Goal: Task Accomplishment & Management: Manage account settings

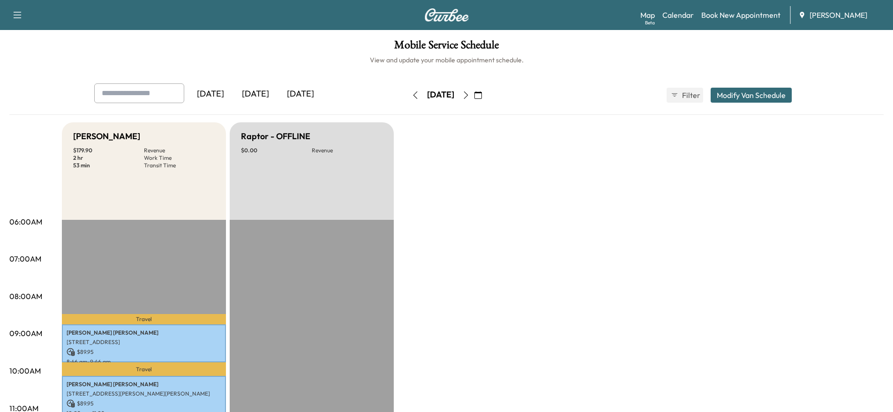
click at [454, 95] on div "[DATE]" at bounding box center [440, 95] width 27 height 12
click at [482, 95] on icon "button" at bounding box center [477, 94] width 7 height 7
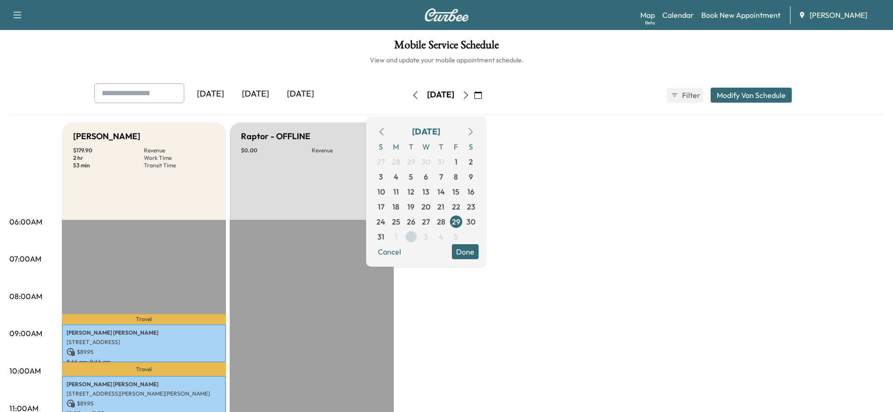
click at [413, 240] on span "2" at bounding box center [411, 236] width 4 height 11
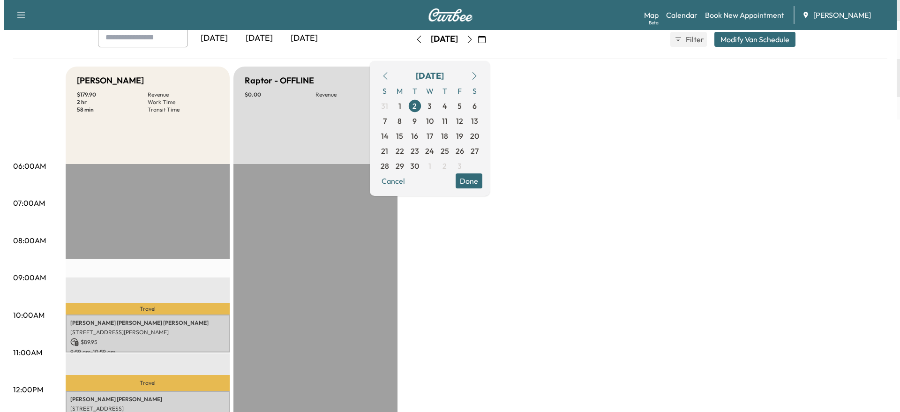
scroll to position [141, 0]
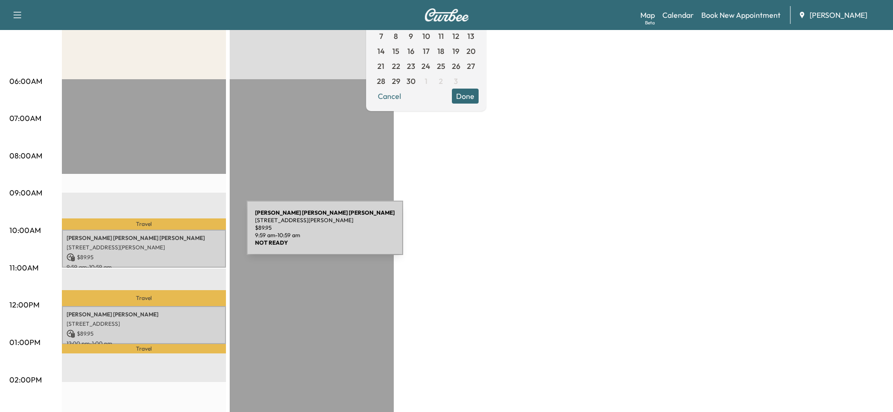
click at [176, 234] on p "[PERSON_NAME] [PERSON_NAME]" at bounding box center [144, 237] width 155 height 7
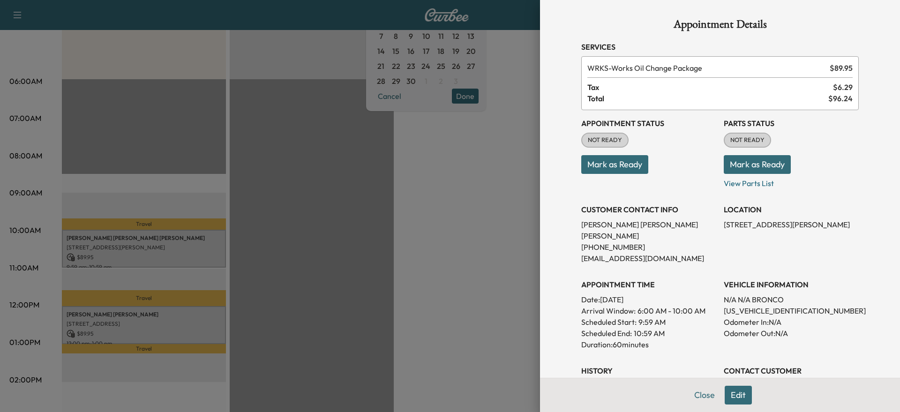
click at [623, 172] on button "Mark as Ready" at bounding box center [614, 164] width 67 height 19
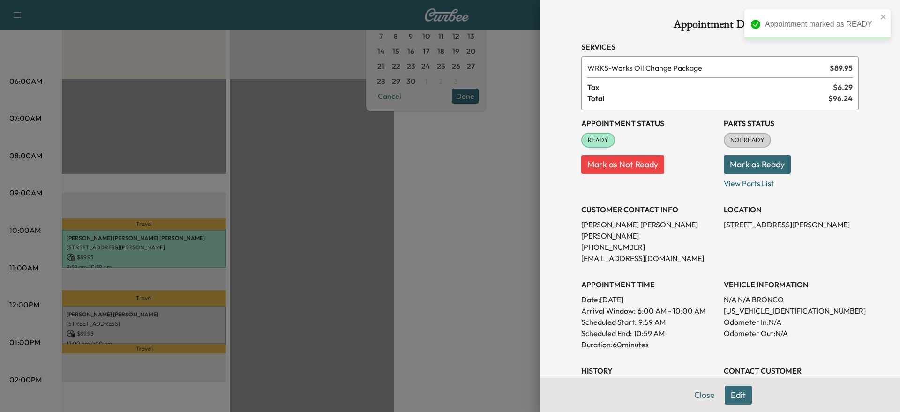
click at [748, 305] on p "[US_VEHICLE_IDENTIFICATION_NUMBER]" at bounding box center [791, 310] width 135 height 11
copy p "[US_VEHICLE_IDENTIFICATION_NUMBER]"
click at [265, 330] on div at bounding box center [450, 206] width 900 height 412
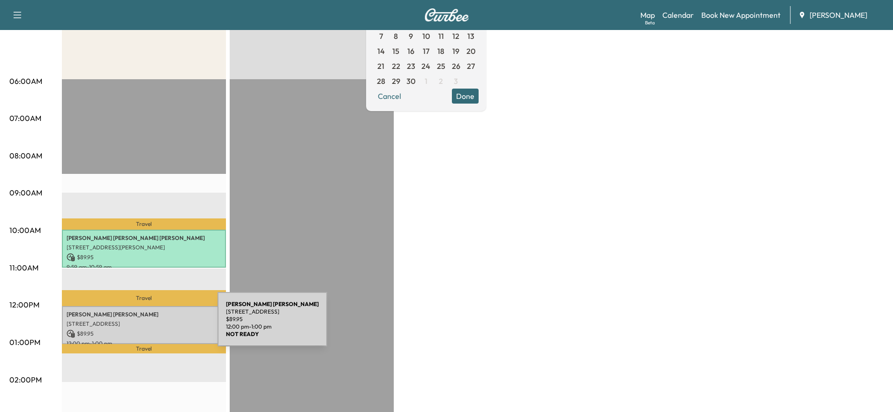
click at [139, 322] on p "[STREET_ADDRESS]" at bounding box center [144, 323] width 155 height 7
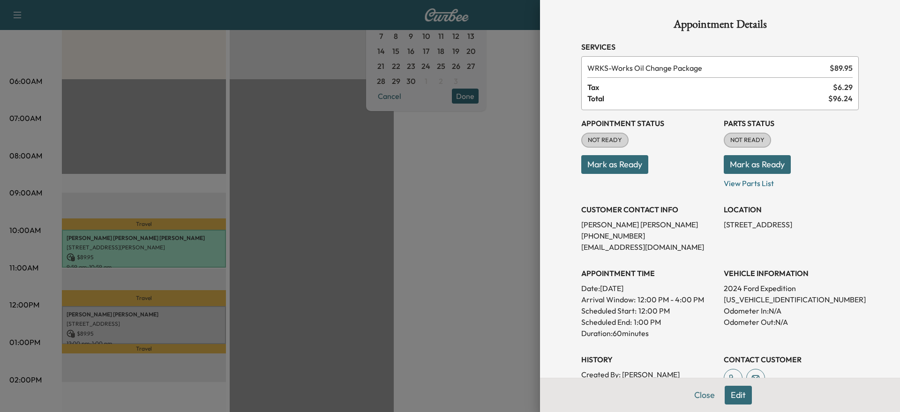
click at [757, 327] on p "Odometer Out: N/A" at bounding box center [791, 321] width 135 height 11
click at [756, 299] on p "[US_VEHICLE_IDENTIFICATION_NUMBER]" at bounding box center [791, 299] width 135 height 11
copy p "[US_VEHICLE_IDENTIFICATION_NUMBER]"
click at [620, 175] on div "Appointment Status NOT READY Mark as Ready" at bounding box center [648, 149] width 135 height 79
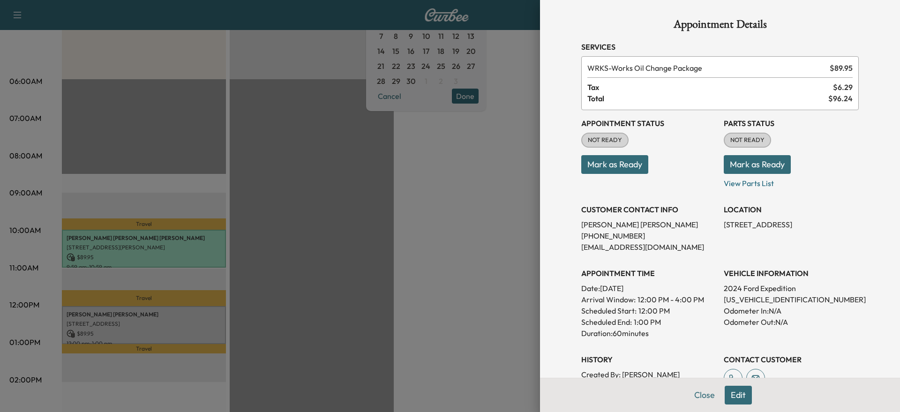
click at [619, 170] on button "Mark as Ready" at bounding box center [614, 164] width 67 height 19
